Goal: Task Accomplishment & Management: Use online tool/utility

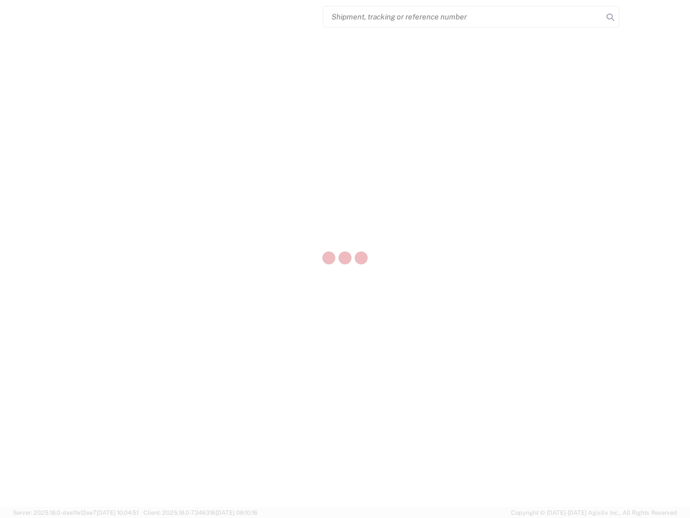
select select "US"
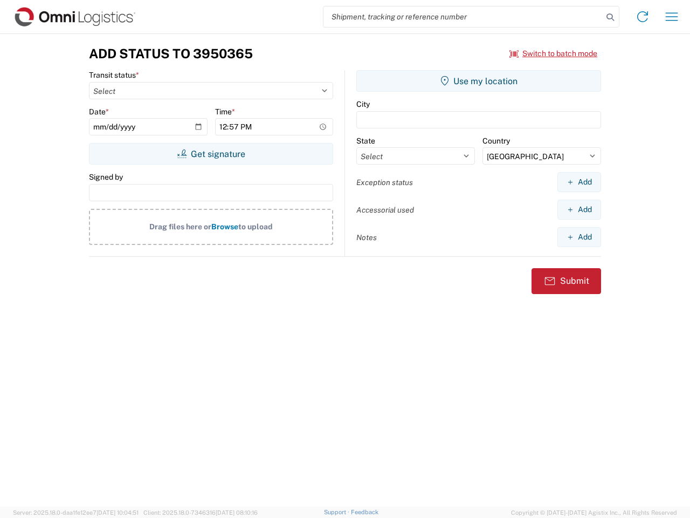
click at [463, 17] on input "search" at bounding box center [463, 16] width 279 height 20
click at [611, 17] on icon at bounding box center [610, 17] width 15 height 15
click at [643, 17] on icon at bounding box center [642, 16] width 17 height 17
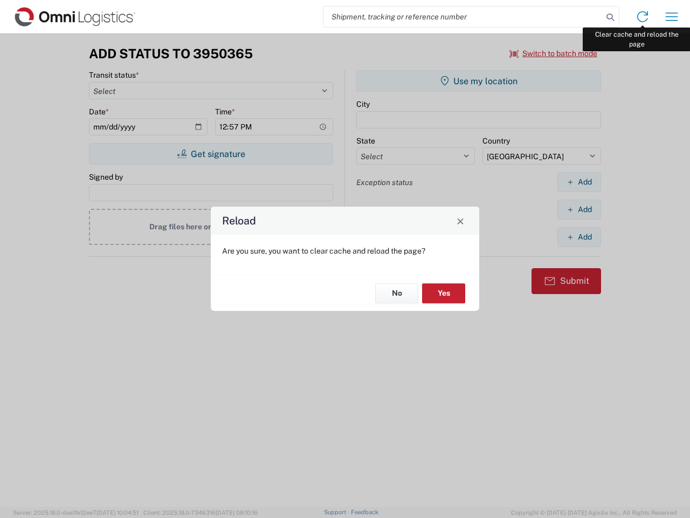
click at [672, 17] on div "Reload Are you sure, you want to clear cache and reload the page? No Yes" at bounding box center [345, 259] width 690 height 518
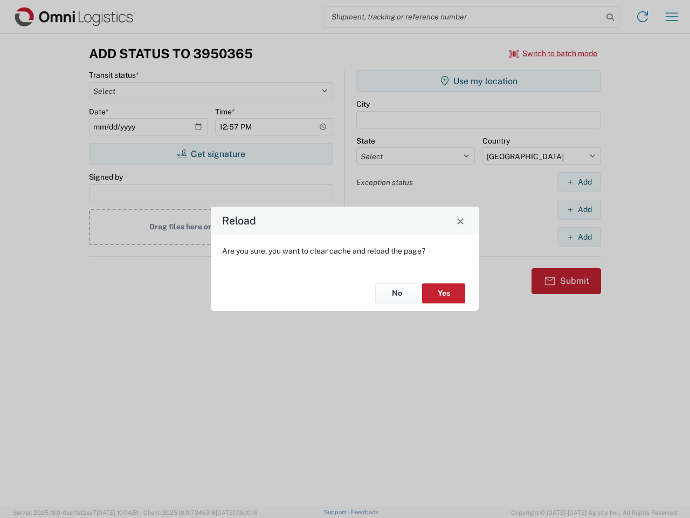
click at [554, 53] on div "Reload Are you sure, you want to clear cache and reload the page? No Yes" at bounding box center [345, 259] width 690 height 518
click at [211, 154] on div "Reload Are you sure, you want to clear cache and reload the page? No Yes" at bounding box center [345, 259] width 690 height 518
click at [479, 81] on div "Reload Are you sure, you want to clear cache and reload the page? No Yes" at bounding box center [345, 259] width 690 height 518
click at [579, 182] on div "Reload Are you sure, you want to clear cache and reload the page? No Yes" at bounding box center [345, 259] width 690 height 518
click at [579, 209] on div "Reload Are you sure, you want to clear cache and reload the page? No Yes" at bounding box center [345, 259] width 690 height 518
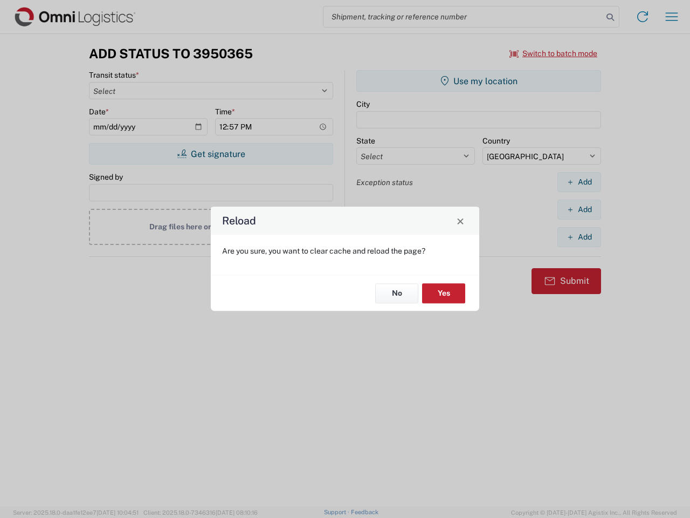
click at [579, 237] on div "Reload Are you sure, you want to clear cache and reload the page? No Yes" at bounding box center [345, 259] width 690 height 518
